Goal: Complete application form

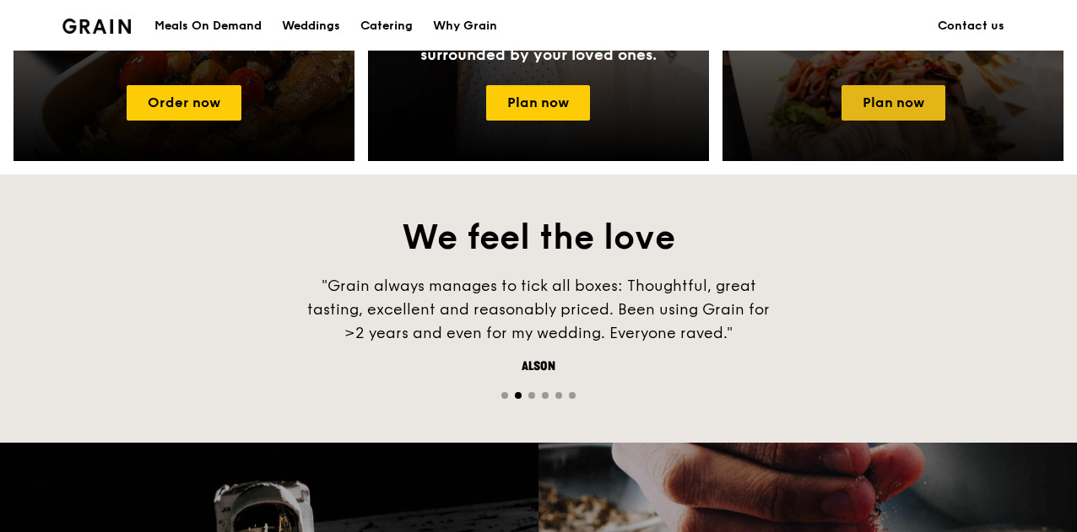
scroll to position [920, 0]
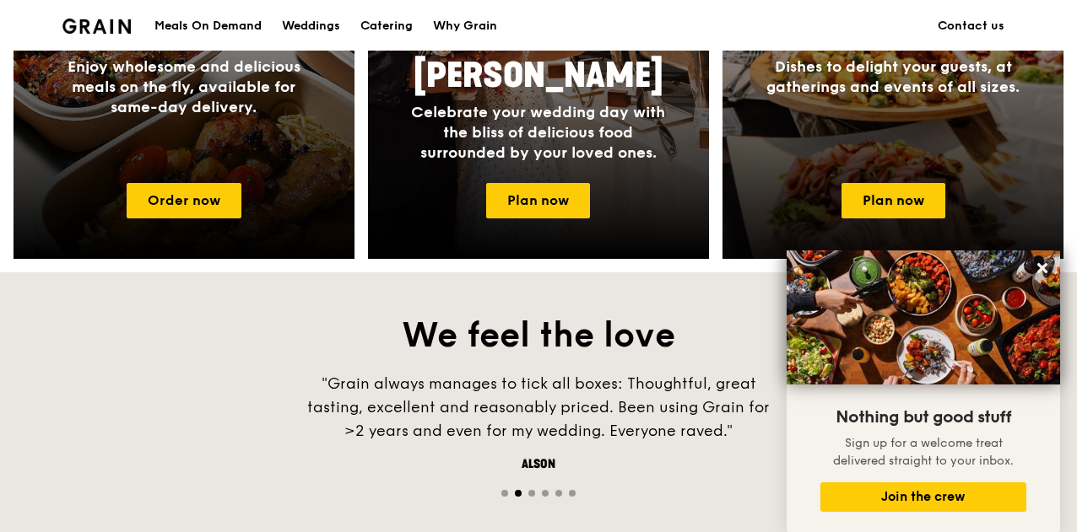
click at [896, 220] on div at bounding box center [892, 14] width 375 height 540
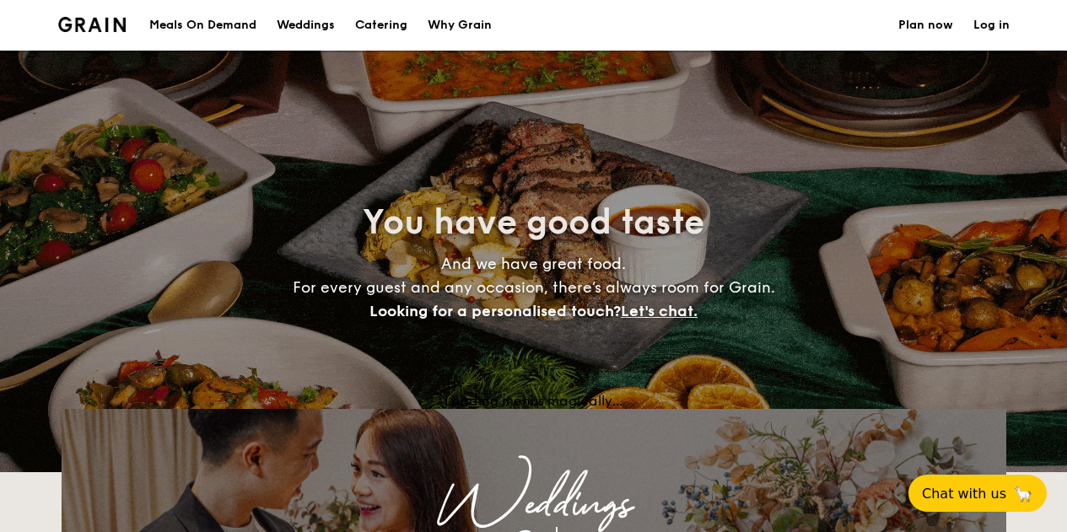
select select
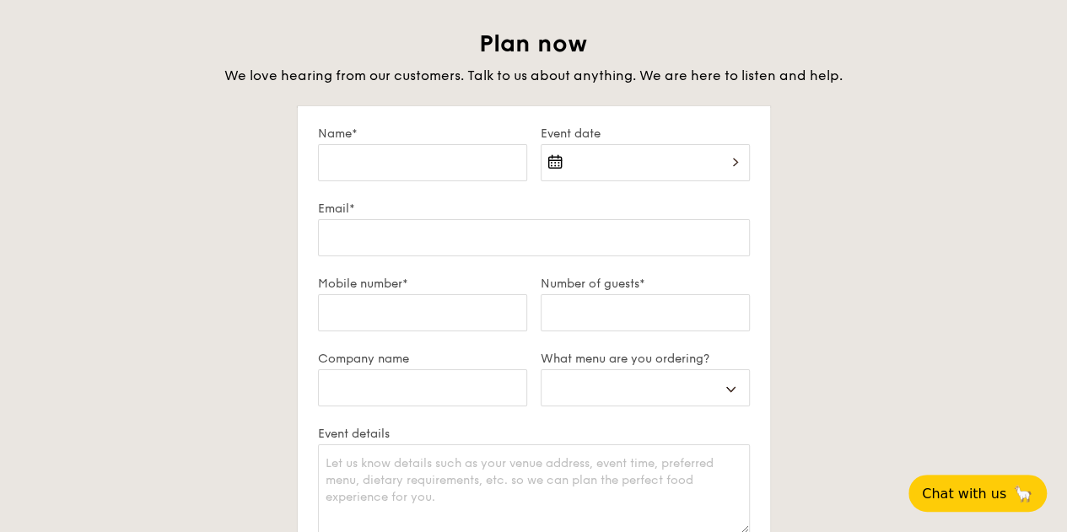
scroll to position [2875, 0]
click at [389, 171] on input "Name*" at bounding box center [422, 162] width 209 height 37
type input "g"
select select
type input "gr"
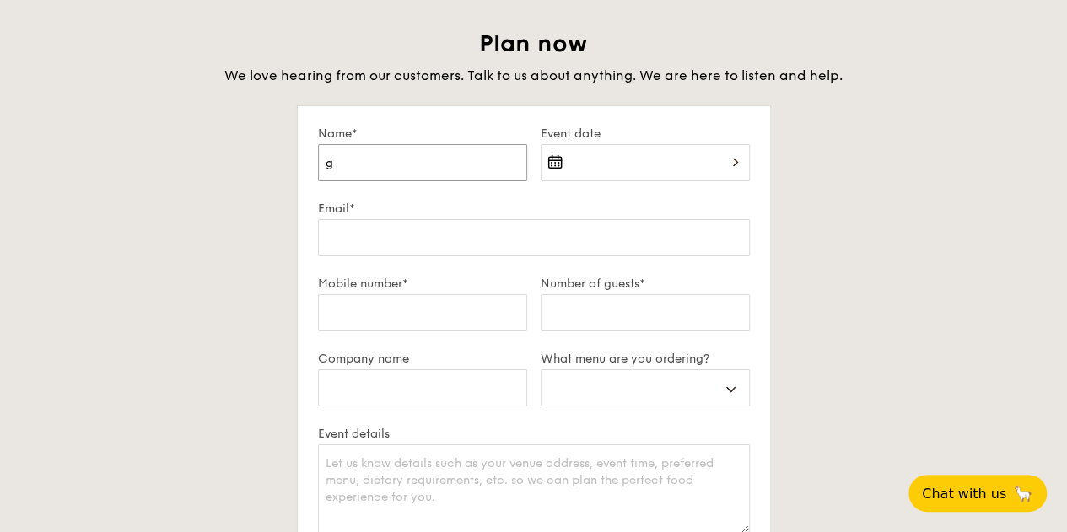
select select
type input "gra"
select select
type input "grac"
select select
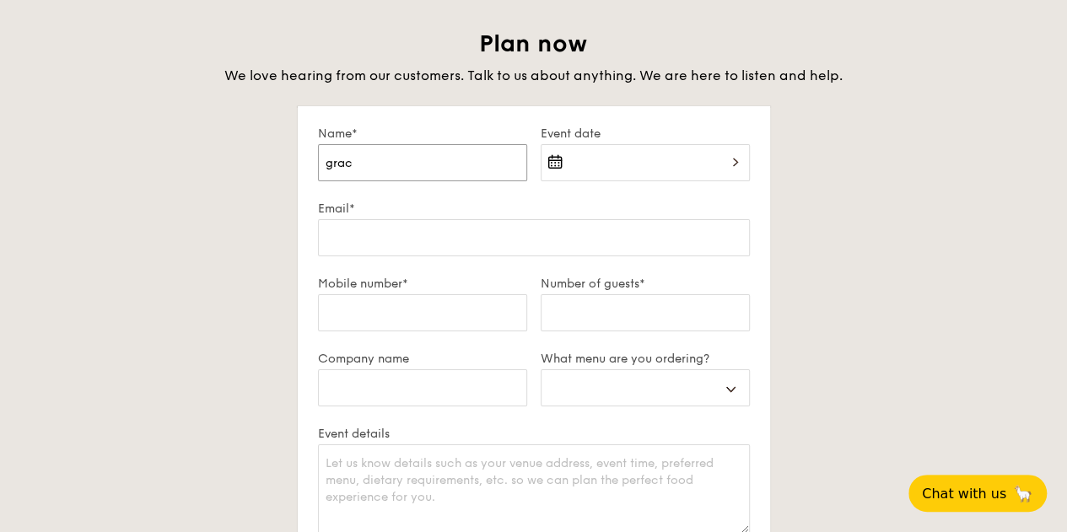
type input "graci"
select select
type input "gracia"
select select
type input "gracia"
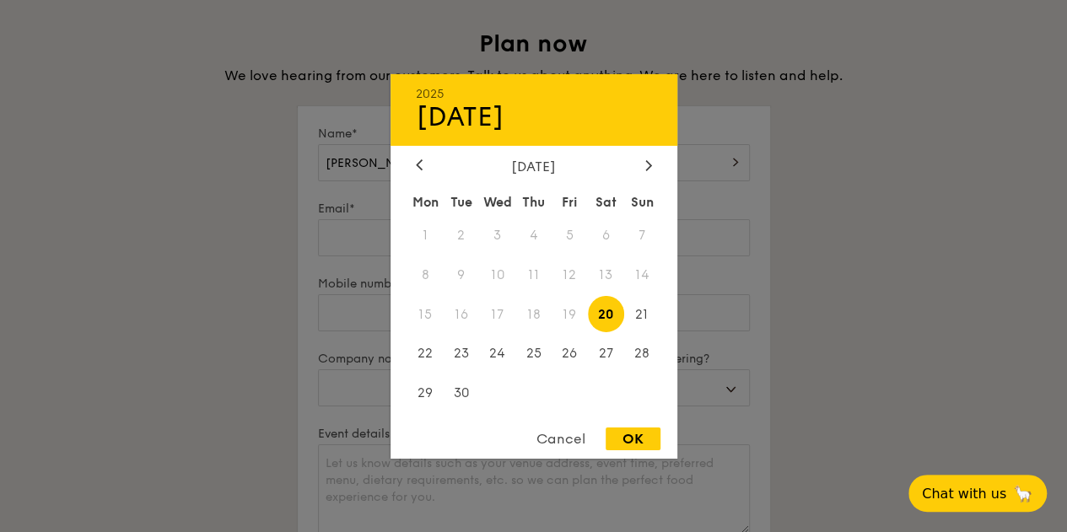
click at [560, 165] on div "2025 Sep 20 September 2025 Mon Tue Wed Thu Fri Sat Sun 1 2 3 4 5 6 7 8 9 10 11 …" at bounding box center [645, 172] width 209 height 57
click at [649, 177] on div "September 2025 Mon Tue Wed Thu Fri Sat Sun 1 2 3 4 5 6 7 8 9 10 11 12 13 14 15 …" at bounding box center [534, 286] width 287 height 256
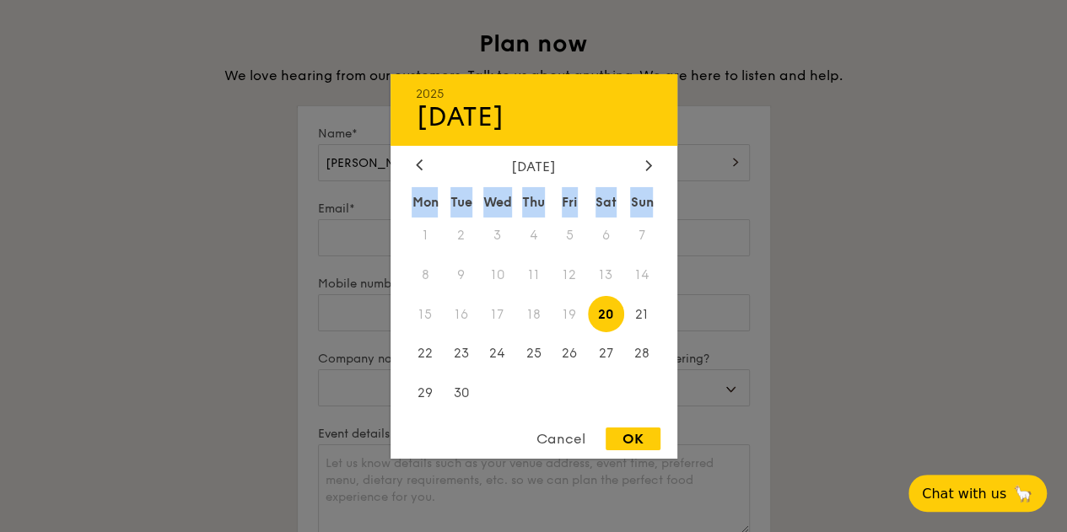
click at [649, 176] on div "September 2025 Mon Tue Wed Thu Fri Sat Sun 1 2 3 4 5 6 7 8 9 10 11 12 13 14 15 …" at bounding box center [534, 286] width 287 height 256
click at [648, 175] on div "September 2025 Mon Tue Wed Thu Fri Sat Sun 1 2 3 4 5 6 7 8 9 10 11 12 13 14 15 …" at bounding box center [534, 286] width 287 height 256
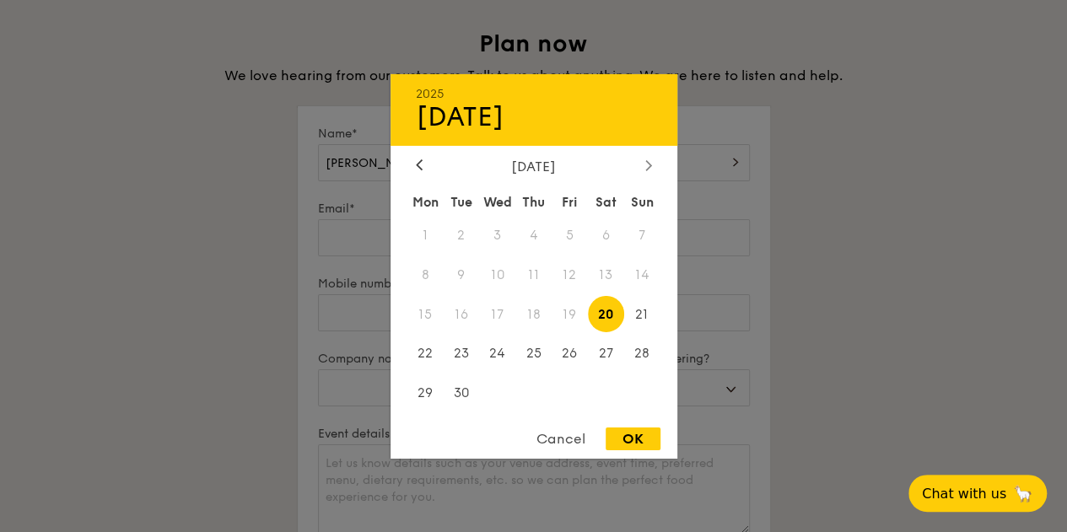
click at [647, 170] on div at bounding box center [648, 166] width 15 height 16
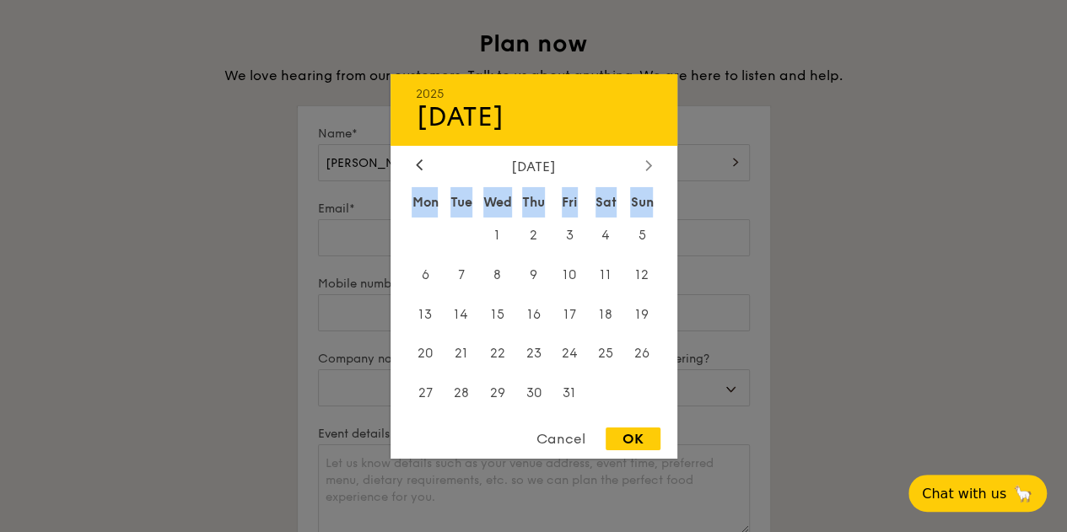
click at [647, 170] on div at bounding box center [648, 166] width 15 height 16
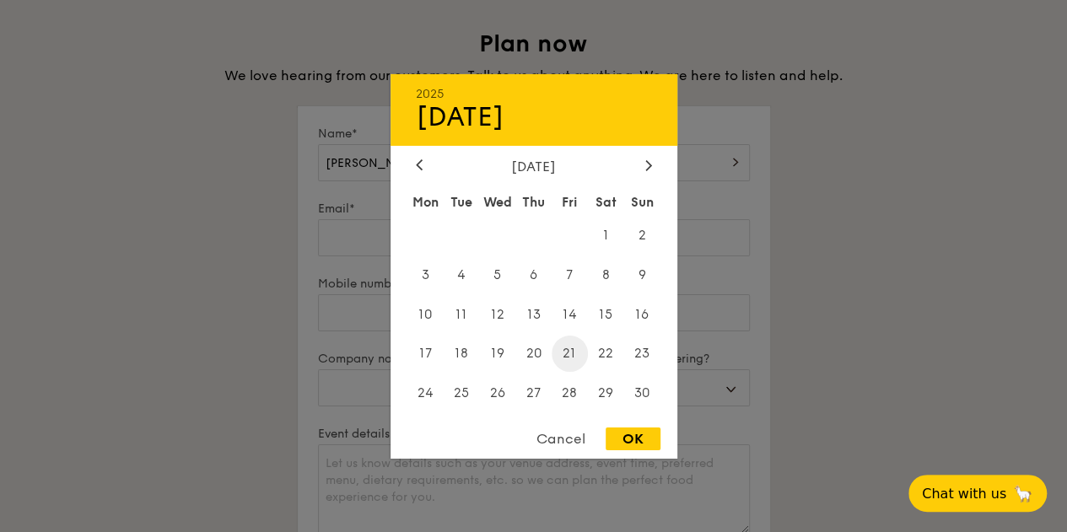
click at [577, 353] on span "21" at bounding box center [570, 354] width 36 height 36
click at [620, 436] on div "OK" at bounding box center [633, 439] width 55 height 23
type input "Nov 21, 2025"
select select
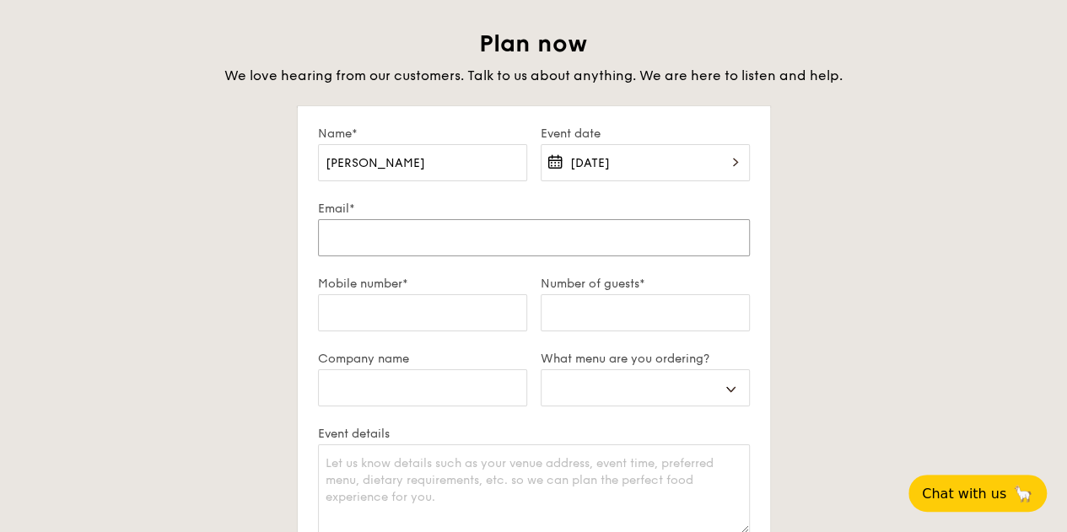
click at [397, 244] on input "Email*" at bounding box center [534, 237] width 432 height 37
type input "gracia_wong@spd.org.sg"
select select
click at [424, 318] on input "Mobile number*" at bounding box center [422, 312] width 209 height 37
click at [563, 313] on input "Number of guests*" at bounding box center [645, 312] width 209 height 37
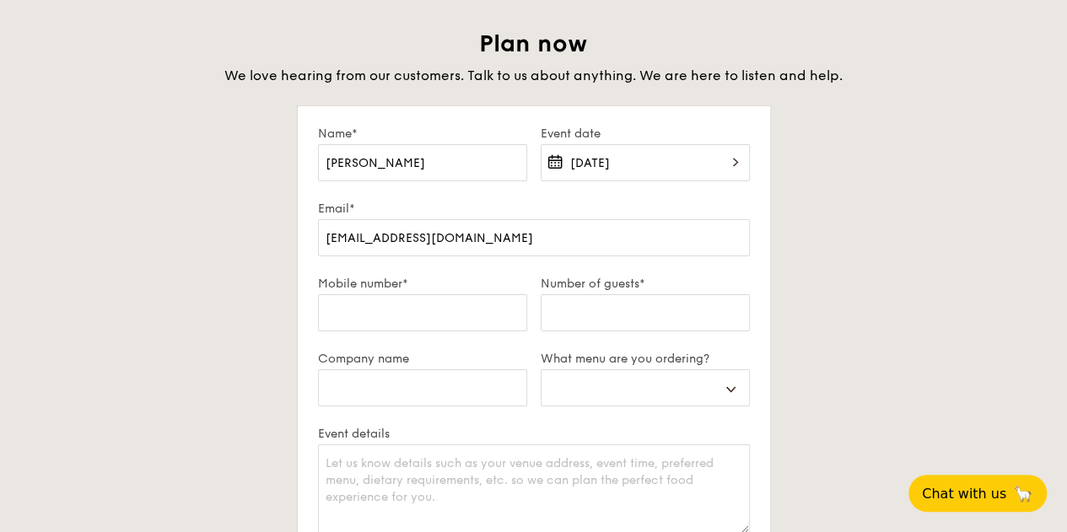
click at [598, 287] on label "Number of guests*" at bounding box center [645, 284] width 209 height 14
click at [598, 294] on input "Number of guests*" at bounding box center [645, 312] width 209 height 37
click at [596, 310] on input "Number of guests*" at bounding box center [645, 312] width 209 height 37
